Goal: Transaction & Acquisition: Obtain resource

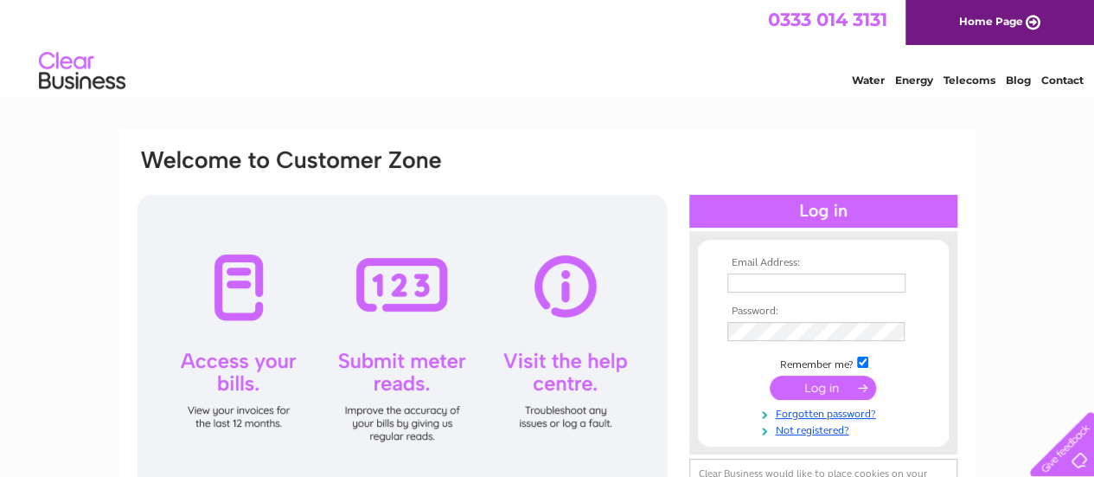
type input "michael@huddersfieldtextiles.com"
click at [822, 394] on input "submit" at bounding box center [823, 387] width 106 height 24
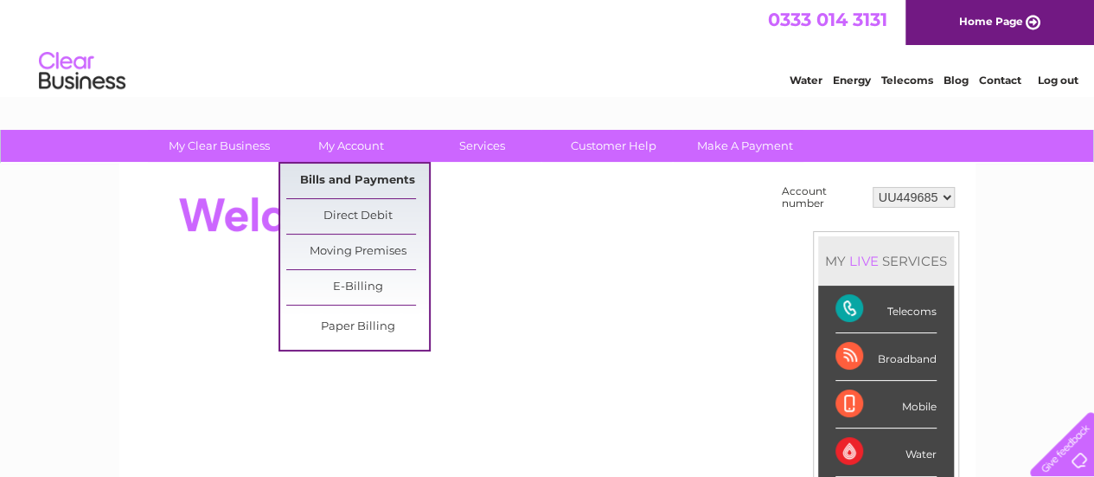
click at [329, 174] on link "Bills and Payments" at bounding box center [357, 181] width 143 height 35
click at [361, 177] on link "Bills and Payments" at bounding box center [357, 181] width 143 height 35
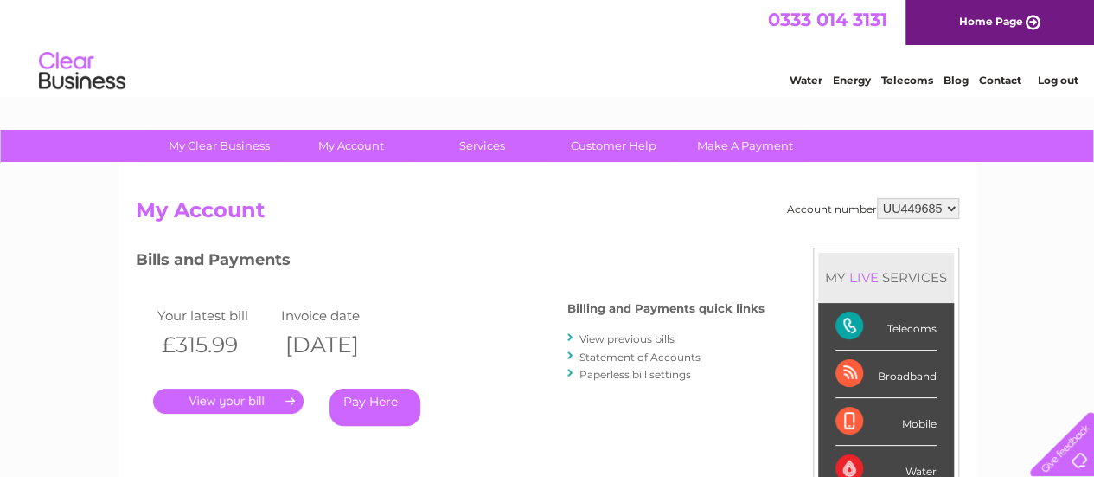
click at [589, 359] on link "Statement of Accounts" at bounding box center [640, 356] width 121 height 13
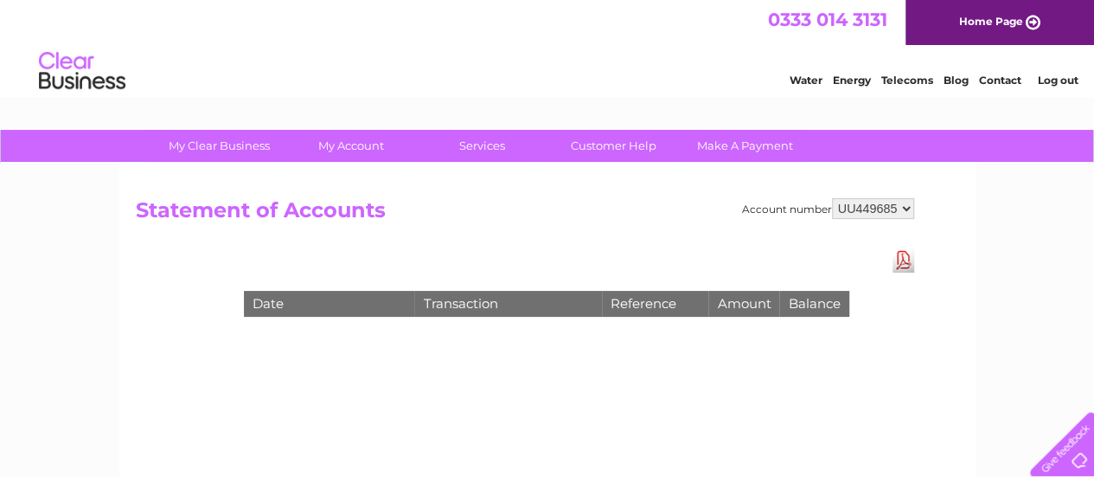
click at [901, 260] on link "Download Pdf" at bounding box center [904, 259] width 22 height 25
click at [374, 370] on div "Account number UU449685 Statement of Accounts Download Pdf Date Transaction Ref…" at bounding box center [547, 406] width 856 height 484
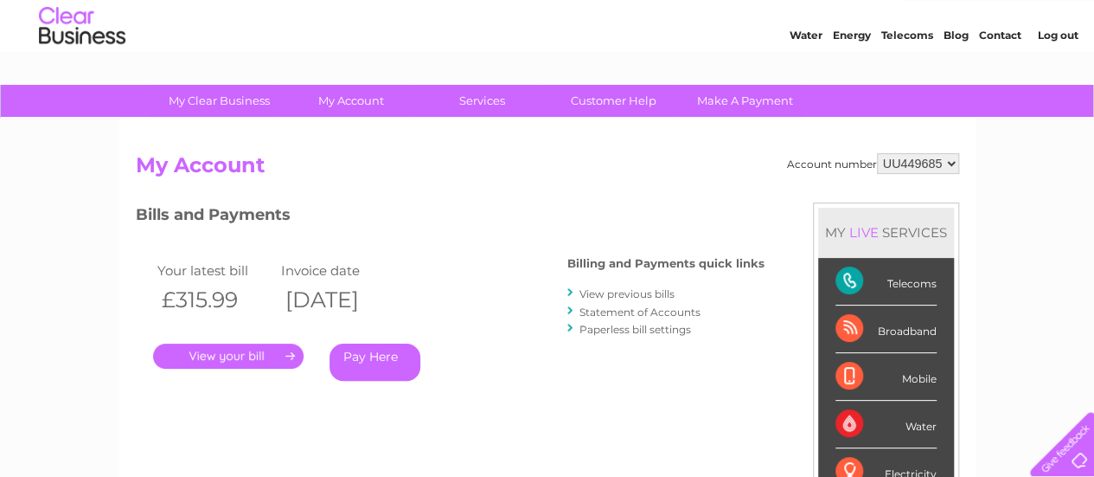
scroll to position [12, 0]
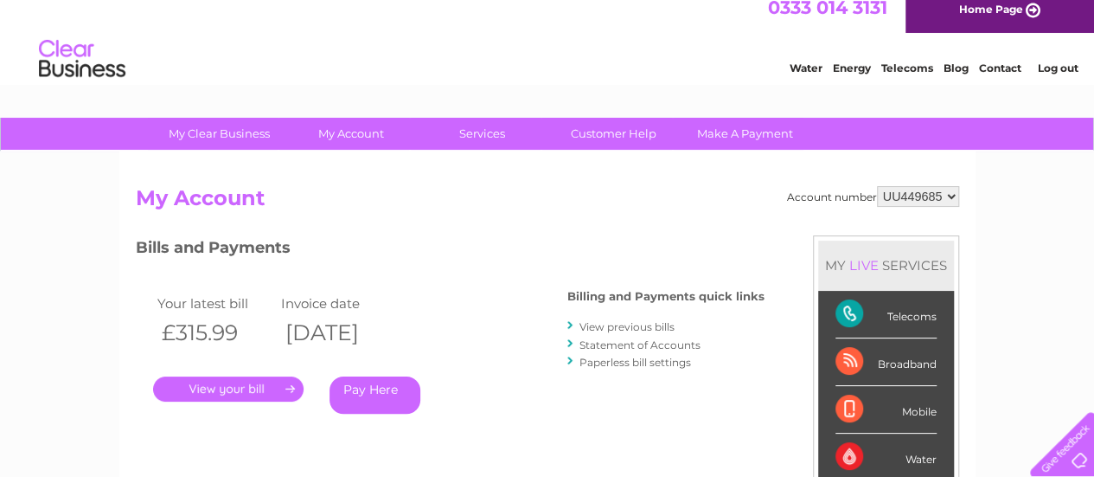
click at [945, 192] on select "UU449685" at bounding box center [918, 196] width 82 height 21
click at [877, 186] on select "UU449685" at bounding box center [918, 196] width 82 height 21
click at [612, 324] on link "View previous bills" at bounding box center [627, 326] width 95 height 13
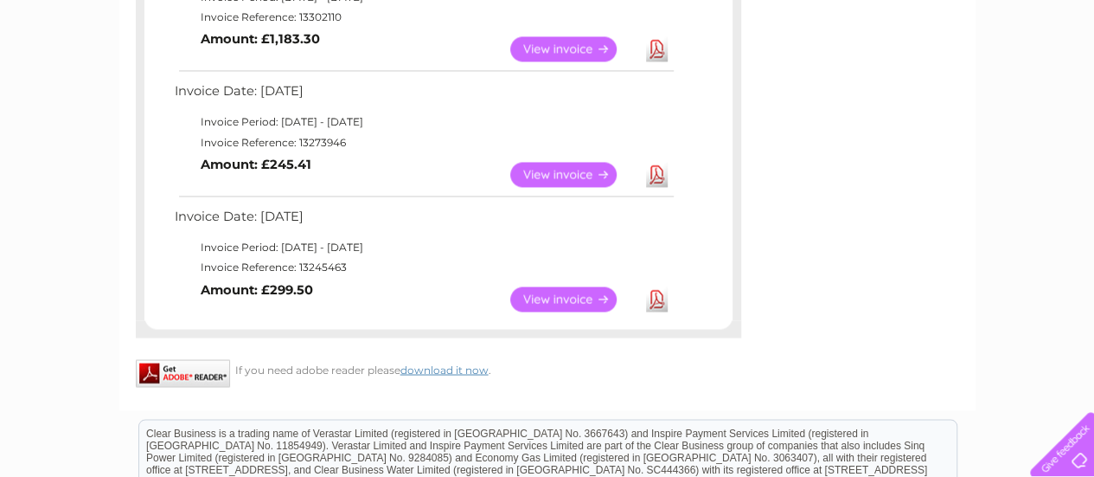
scroll to position [1195, 0]
